Goal: Contribute content: Add original content to the website for others to see

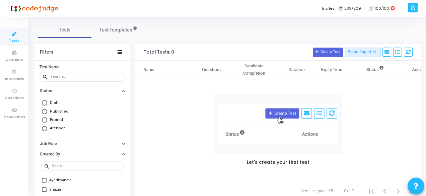
scroll to position [64, 0]
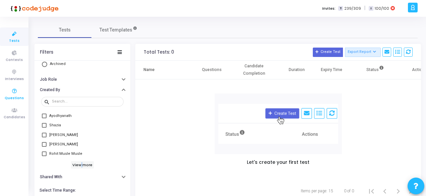
click at [13, 95] on span "Questions" at bounding box center [14, 98] width 19 height 6
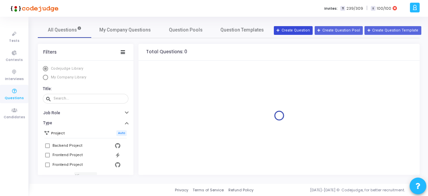
click at [307, 32] on button "Create Question" at bounding box center [293, 30] width 39 height 9
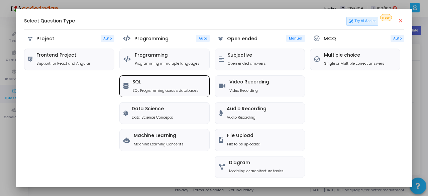
click at [181, 84] on h5 "SQL" at bounding box center [165, 82] width 66 height 6
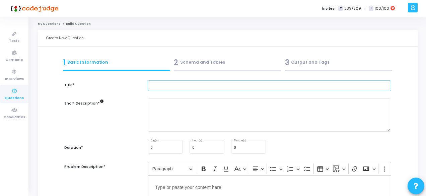
click at [186, 85] on input "text" at bounding box center [269, 85] width 243 height 11
type input "Player Stats"
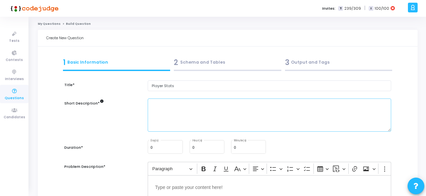
click at [169, 103] on textarea at bounding box center [269, 114] width 243 height 33
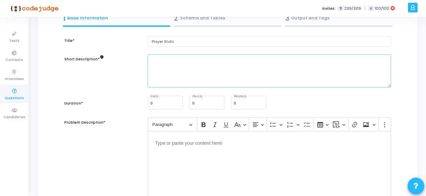
scroll to position [46, 0]
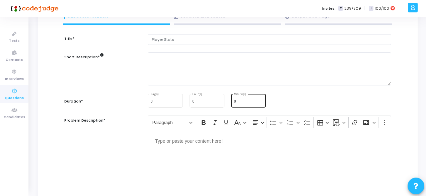
click at [246, 101] on div "0 Minute(s)" at bounding box center [248, 100] width 29 height 14
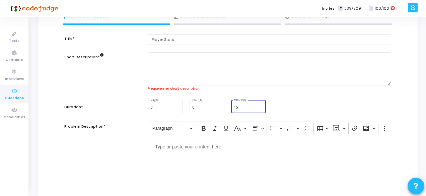
type input "15"
click at [207, 158] on div "Editor editing area: main" at bounding box center [269, 167] width 243 height 67
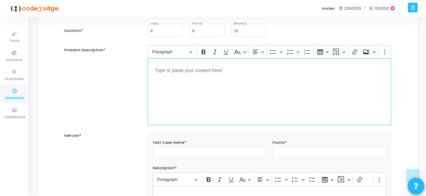
scroll to position [123, 0]
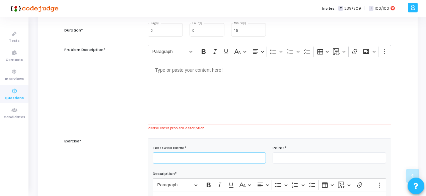
click at [198, 151] on div "Test Case Name*" at bounding box center [209, 153] width 120 height 20
type input "Test Case 1"
click at [300, 159] on input "number" at bounding box center [328, 157] width 113 height 11
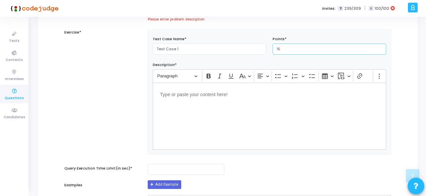
scroll to position [246, 0]
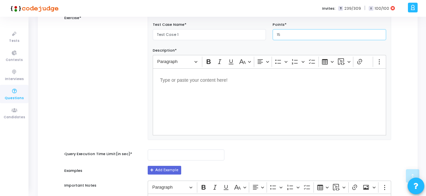
type input "15"
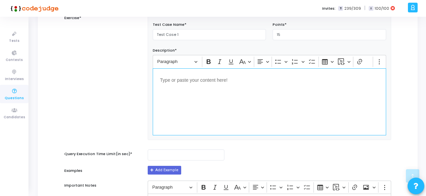
click at [241, 117] on div "Editor editing area: main" at bounding box center [269, 101] width 233 height 67
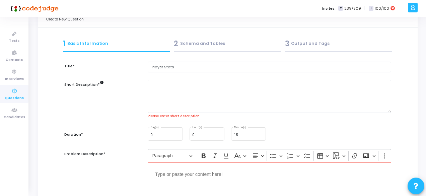
scroll to position [19, 0]
click at [181, 93] on textarea at bounding box center [269, 95] width 243 height 33
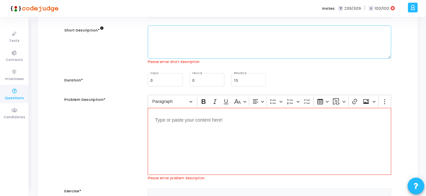
scroll to position [74, 0]
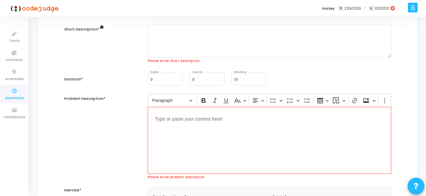
click at [177, 114] on div "Editor editing area: main" at bounding box center [269, 140] width 243 height 67
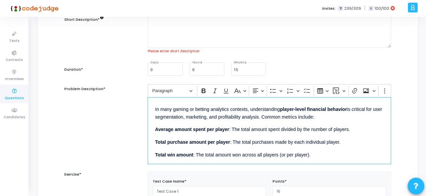
scroll to position [0, 0]
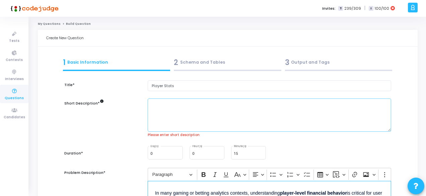
click at [165, 100] on textarea at bounding box center [269, 114] width 243 height 33
paste textarea "How can I calculate key player-level metrics such as average spend per player, …"
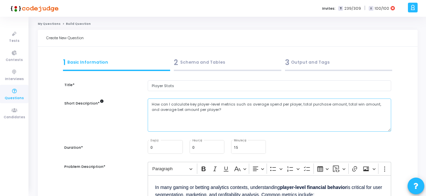
drag, startPoint x: 171, startPoint y: 104, endPoint x: 141, endPoint y: 105, distance: 30.5
click at [141, 105] on div "Short Description* info How can I calculate key player-level metrics such as av…" at bounding box center [227, 118] width 333 height 40
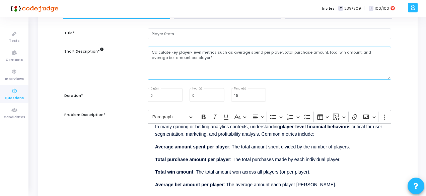
scroll to position [18, 0]
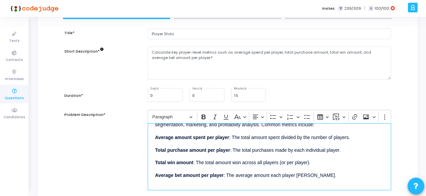
click at [245, 166] on div "In many gaming or betting analytics contexts, understanding player-level financ…" at bounding box center [269, 156] width 243 height 67
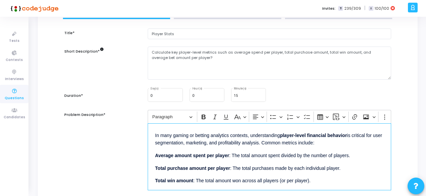
click at [280, 135] on p "In many gaming or betting analytics contexts, understanding player-level financ…" at bounding box center [269, 138] width 229 height 16
click at [304, 137] on p "In many gaming or betting analytics contexts, understanding player-level financ…" at bounding box center [269, 138] width 229 height 16
click at [222, 157] on p "Average amount spent per player : The total amount spent divided by the number …" at bounding box center [269, 155] width 229 height 8
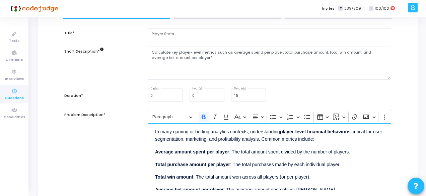
scroll to position [4, 0]
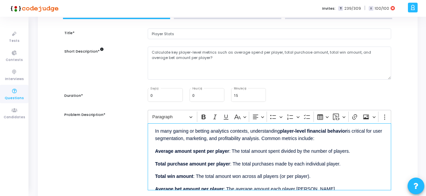
drag, startPoint x: 193, startPoint y: 137, endPoint x: 268, endPoint y: 139, distance: 74.3
click at [268, 139] on p "In many gaming or betting analytics contexts, understanding player-level financ…" at bounding box center [269, 134] width 229 height 16
click at [236, 144] on div "In many gaming or betting analytics contexts, understanding player-level financ…" at bounding box center [269, 156] width 243 height 67
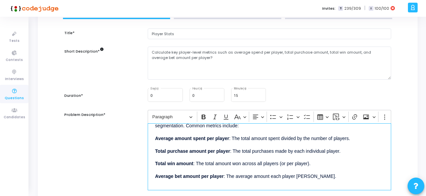
scroll to position [18, 0]
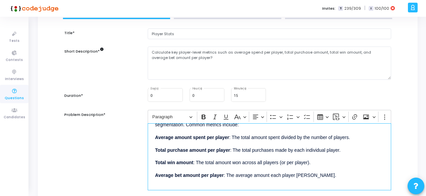
click at [232, 133] on p "Average amount spent per player : The total amount spent divided by the number …" at bounding box center [269, 136] width 229 height 8
click at [267, 135] on p "Average amount spent per player : The total amount spent divided by the number …" at bounding box center [269, 136] width 229 height 8
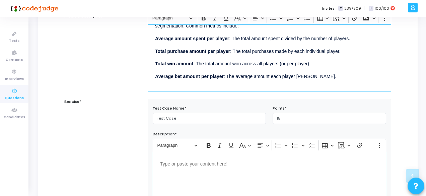
scroll to position [152, 0]
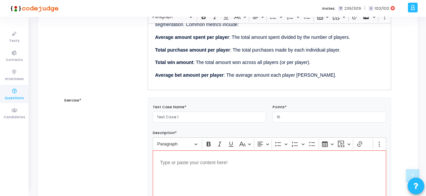
click at [205, 167] on div "Editor editing area: main" at bounding box center [269, 183] width 233 height 67
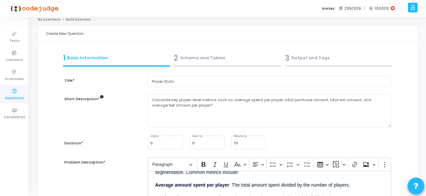
scroll to position [0, 0]
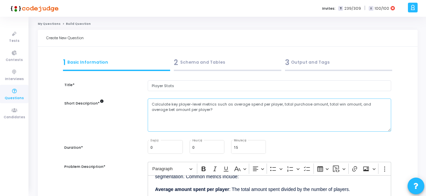
click at [193, 113] on textarea "Calculate key player-level metrics such as average spend per player, total purc…" at bounding box center [269, 114] width 243 height 33
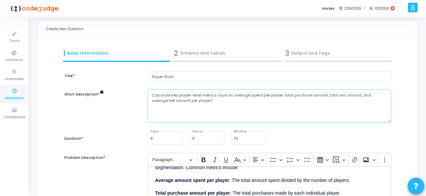
scroll to position [9, 0]
click at [202, 103] on textarea "Calculate key player-level metrics such as average spend per player, total purc…" at bounding box center [269, 105] width 243 height 33
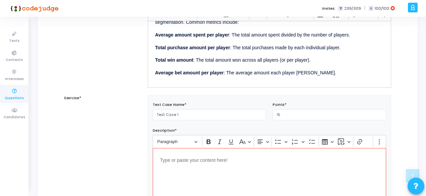
scroll to position [155, 0]
type textarea "Calculate key player-level metrics such as average spend per player, total purc…"
click at [180, 164] on div "Editor editing area: main" at bounding box center [269, 181] width 233 height 67
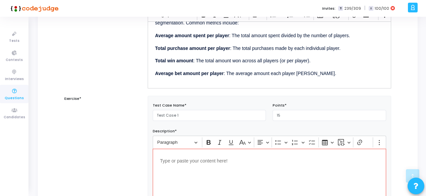
scroll to position [154, 0]
click at [174, 168] on div "Editor editing area: main" at bounding box center [269, 181] width 233 height 67
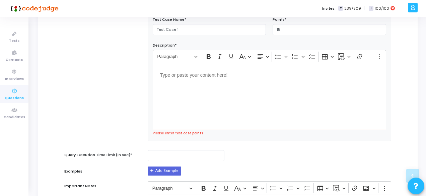
click at [187, 104] on div "Editor editing area: main" at bounding box center [269, 96] width 233 height 67
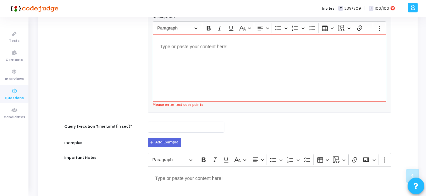
scroll to position [267, 0]
click at [203, 65] on div "Editor editing area: main" at bounding box center [269, 68] width 233 height 67
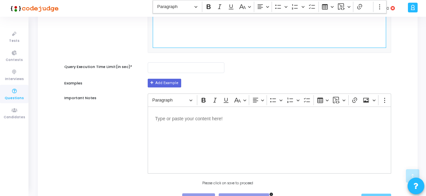
scroll to position [323, 0]
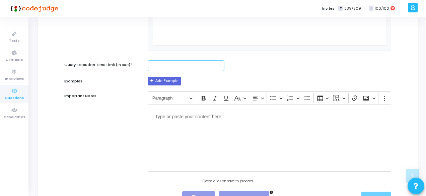
click at [170, 68] on input "number" at bounding box center [186, 65] width 77 height 11
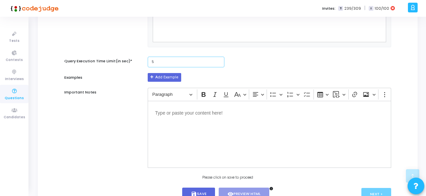
scroll to position [365, 0]
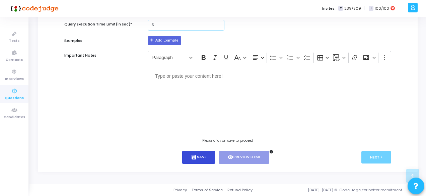
type input "5"
click at [206, 156] on button "save Save" at bounding box center [198, 157] width 33 height 13
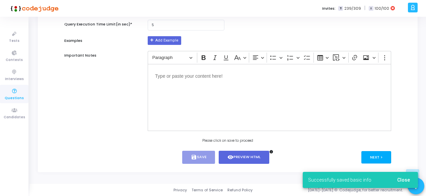
click at [377, 153] on button "Next >" at bounding box center [376, 157] width 30 height 12
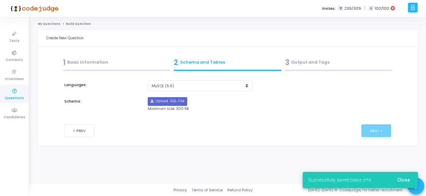
scroll to position [0, 0]
click at [166, 100] on input "file" at bounding box center [168, 101] width 39 height 8
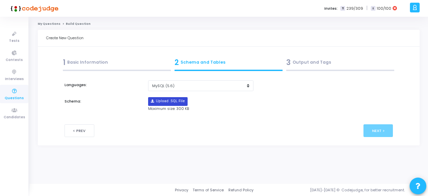
type input "C:\fakepath\sample_template_reg.sql"
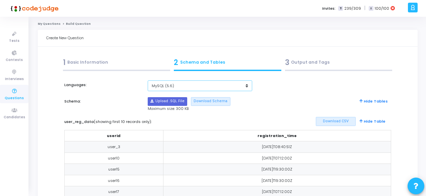
click at [221, 85] on select "MySQL (5.6) MySQL (8.0)" at bounding box center [200, 85] width 104 height 11
select select "63000"
click at [148, 80] on select "MySQL (5.6) MySQL (8.0)" at bounding box center [200, 85] width 104 height 11
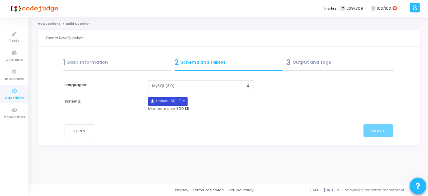
click at [182, 104] on input "file" at bounding box center [168, 101] width 39 height 8
type input "C:\fakepath\sample_template3.sql"
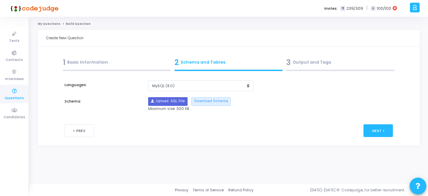
click at [302, 67] on div "3 Output and Tags" at bounding box center [340, 62] width 108 height 11
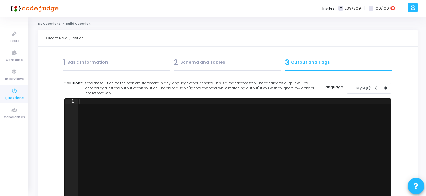
click at [114, 55] on div "1 Basic Information" at bounding box center [116, 64] width 111 height 18
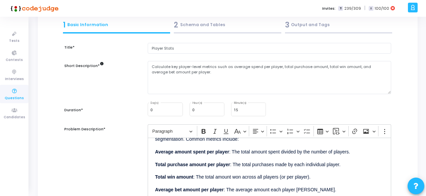
scroll to position [38, 0]
click at [199, 28] on div "2 Schema and Tables" at bounding box center [227, 24] width 107 height 11
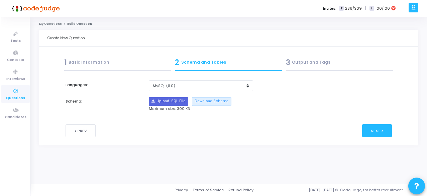
scroll to position [0, 0]
